Goal: Information Seeking & Learning: Check status

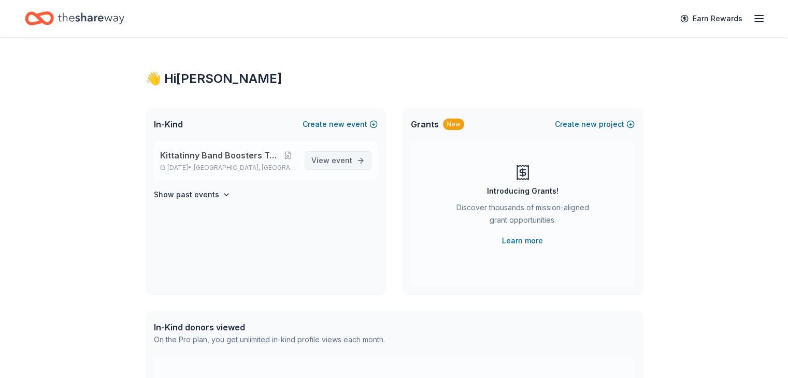
click at [336, 154] on span "View event" at bounding box center [331, 160] width 41 height 12
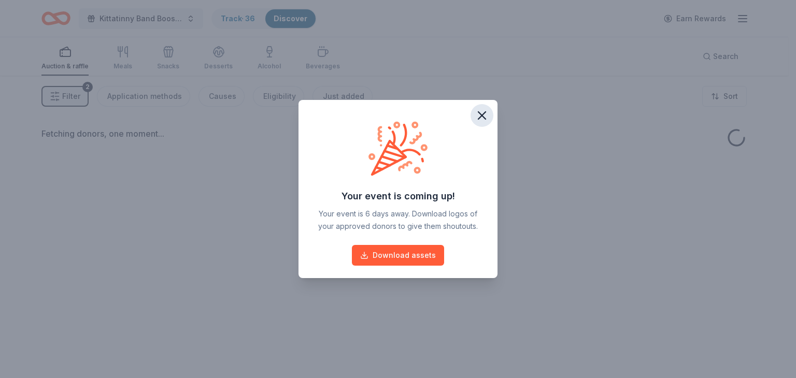
click at [481, 116] on icon "button" at bounding box center [481, 115] width 7 height 7
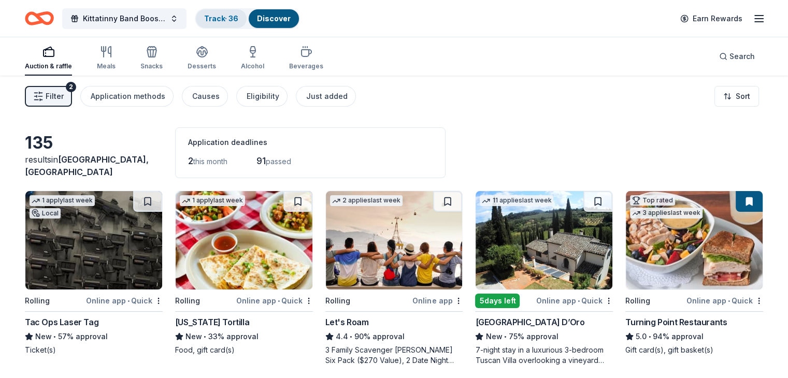
click at [238, 16] on link "Track · 36" at bounding box center [221, 18] width 34 height 9
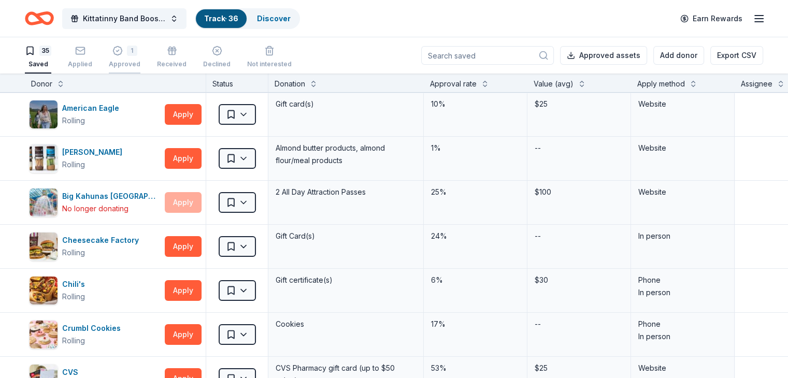
click at [140, 60] on div "Approved" at bounding box center [125, 64] width 32 height 8
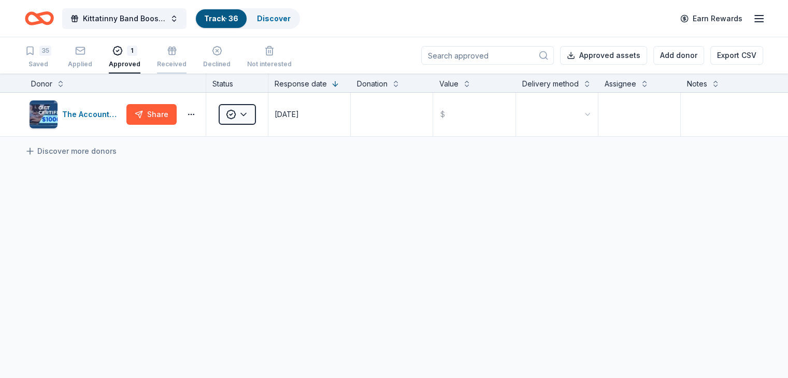
click at [177, 55] on icon "button" at bounding box center [172, 51] width 10 height 10
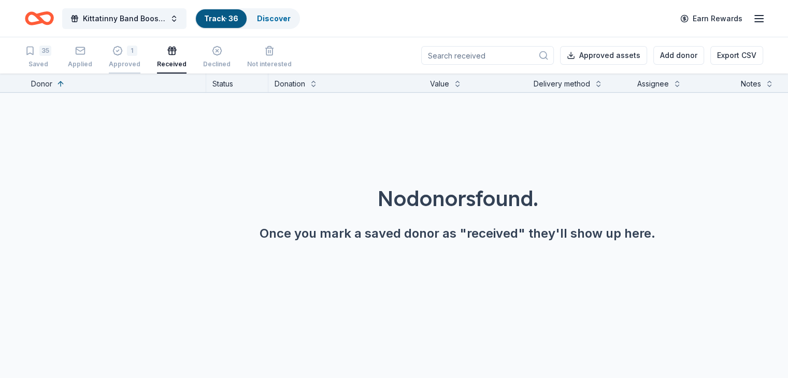
click at [140, 56] on div "1 Approved" at bounding box center [125, 57] width 32 height 23
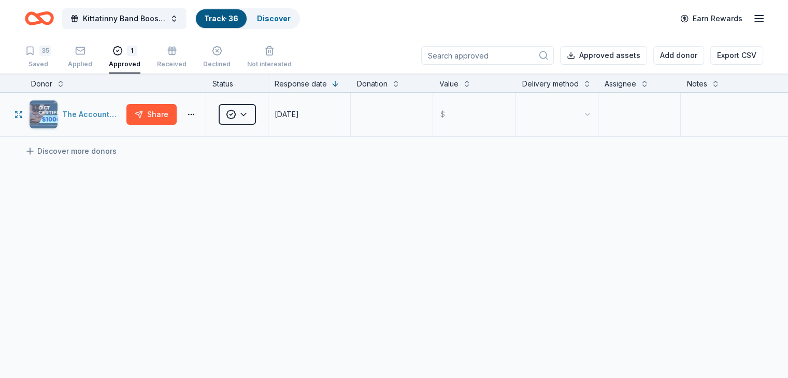
click at [120, 121] on div "The Accounting Doctor" at bounding box center [92, 114] width 60 height 12
click at [49, 58] on div "35 Saved" at bounding box center [38, 57] width 26 height 23
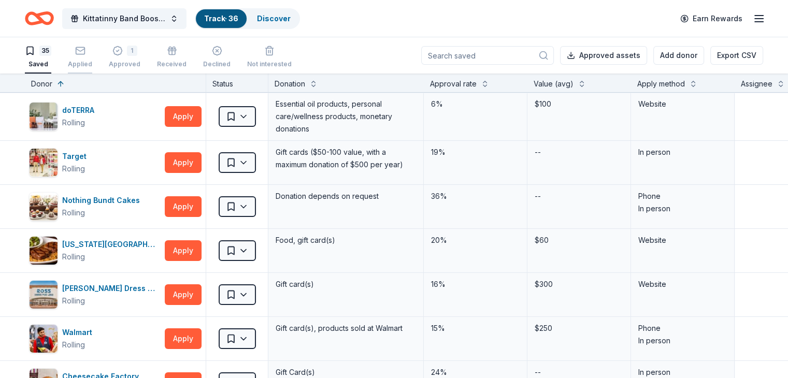
click at [85, 54] on icon "button" at bounding box center [80, 51] width 10 height 10
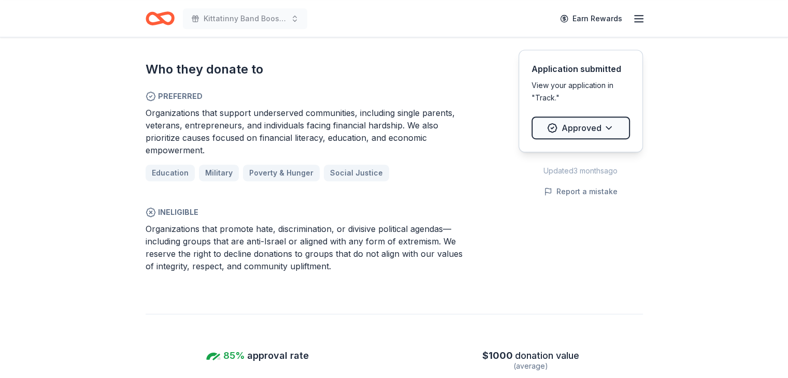
scroll to position [622, 0]
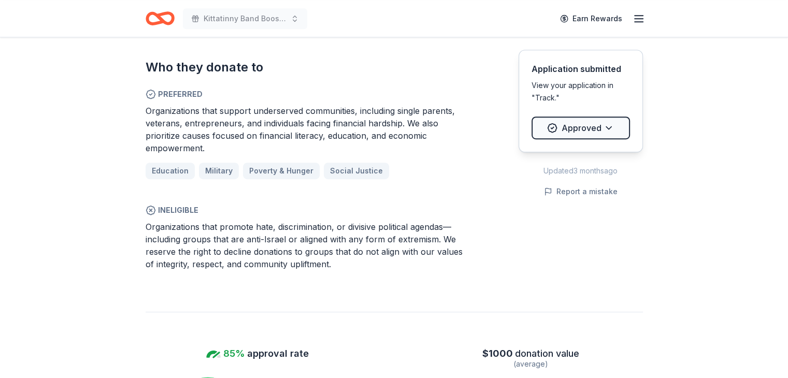
drag, startPoint x: 780, startPoint y: 152, endPoint x: 779, endPoint y: 197, distance: 45.1
click at [779, 197] on div "Deadline passed Share The Accounting Doctor 5.0 • 4 reviews 33 applies last wee…" at bounding box center [394, 267] width 788 height 1702
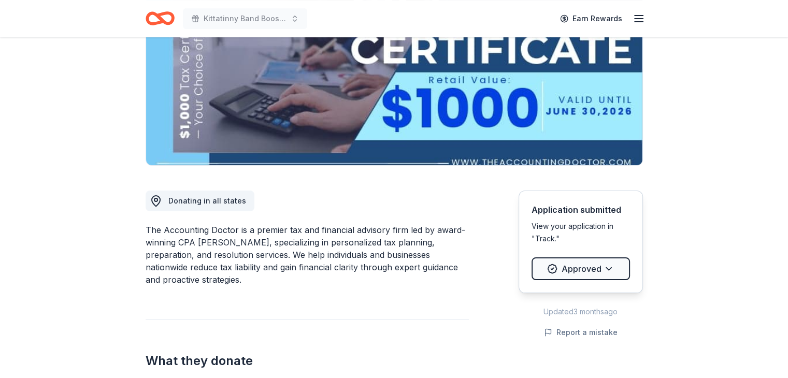
scroll to position [0, 0]
